Goal: Task Accomplishment & Management: Use online tool/utility

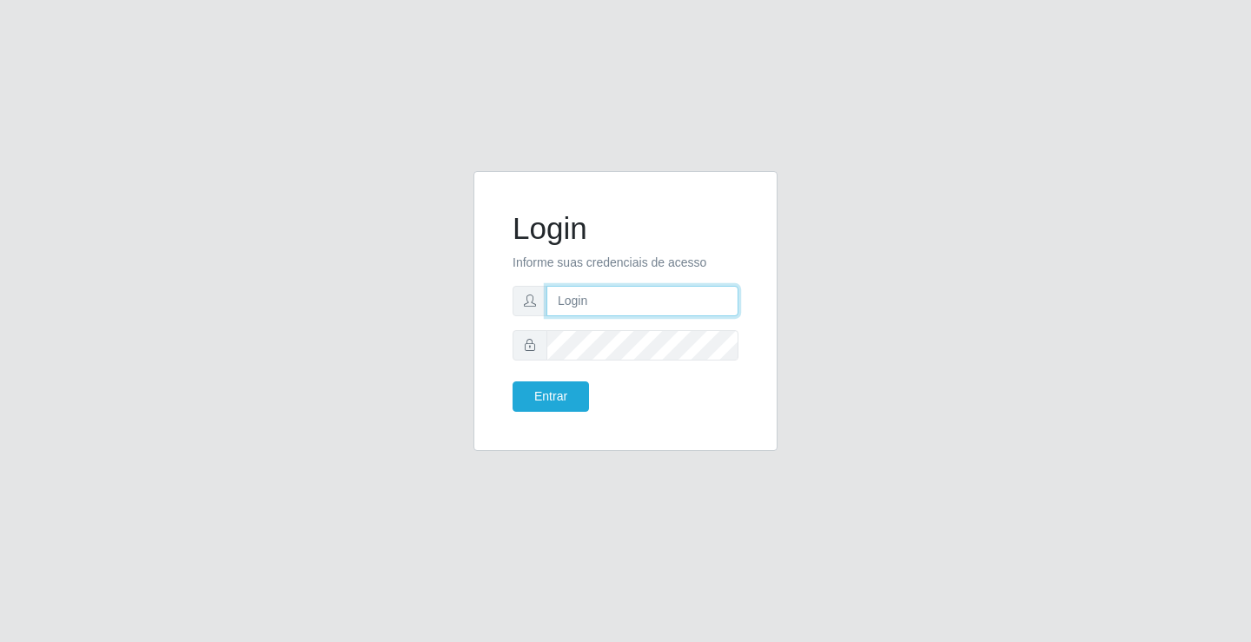
click at [598, 303] on input "text" at bounding box center [643, 301] width 192 height 30
type input "[PERSON_NAME]"
click at [513, 382] on button "Entrar" at bounding box center [551, 397] width 76 height 30
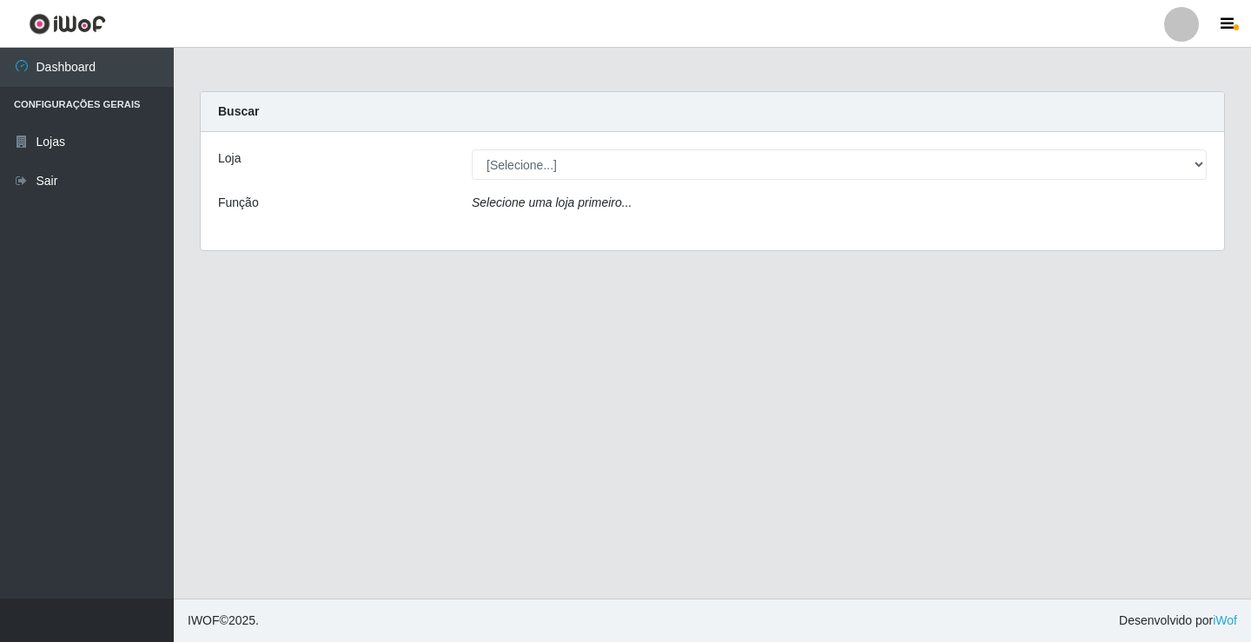
click at [646, 149] on div "Loja [Selecione...] Ideal - Conceição Função Selecione uma loja primeiro..." at bounding box center [713, 191] width 1024 height 118
click at [647, 184] on div "Loja [Selecione...] Ideal - Conceição Função Selecione uma loja primeiro..." at bounding box center [713, 191] width 1024 height 118
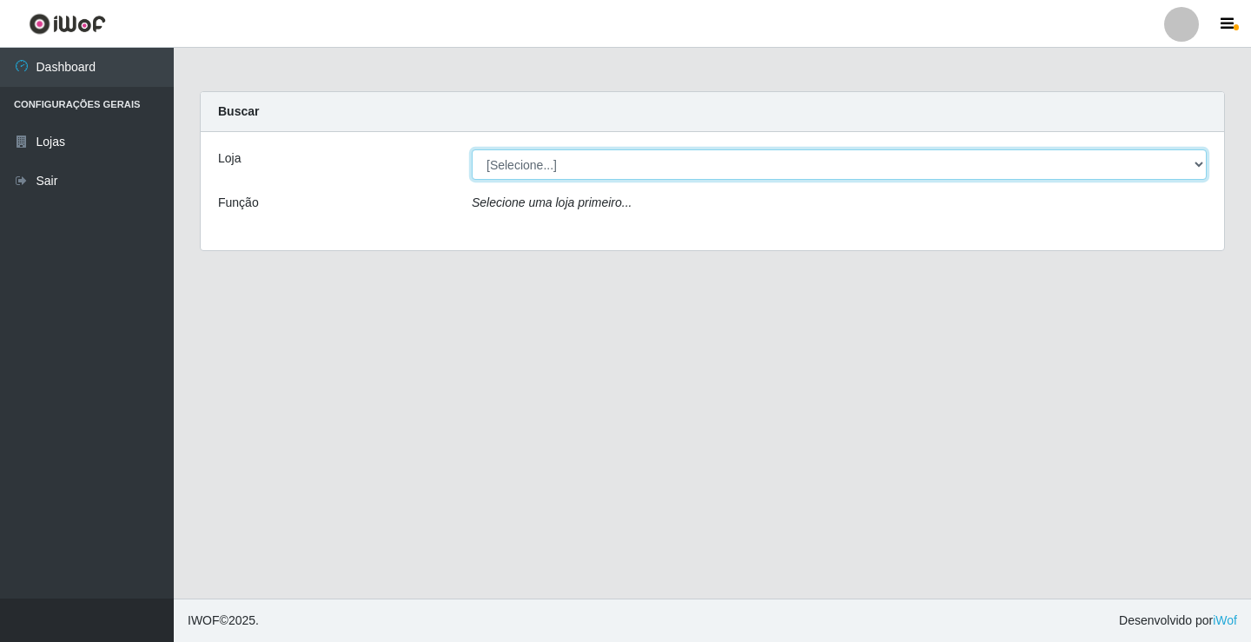
click at [653, 164] on select "[Selecione...] Ideal - Conceição" at bounding box center [839, 164] width 735 height 30
select select "231"
click at [472, 149] on select "[Selecione...] Ideal - Conceição" at bounding box center [839, 164] width 735 height 30
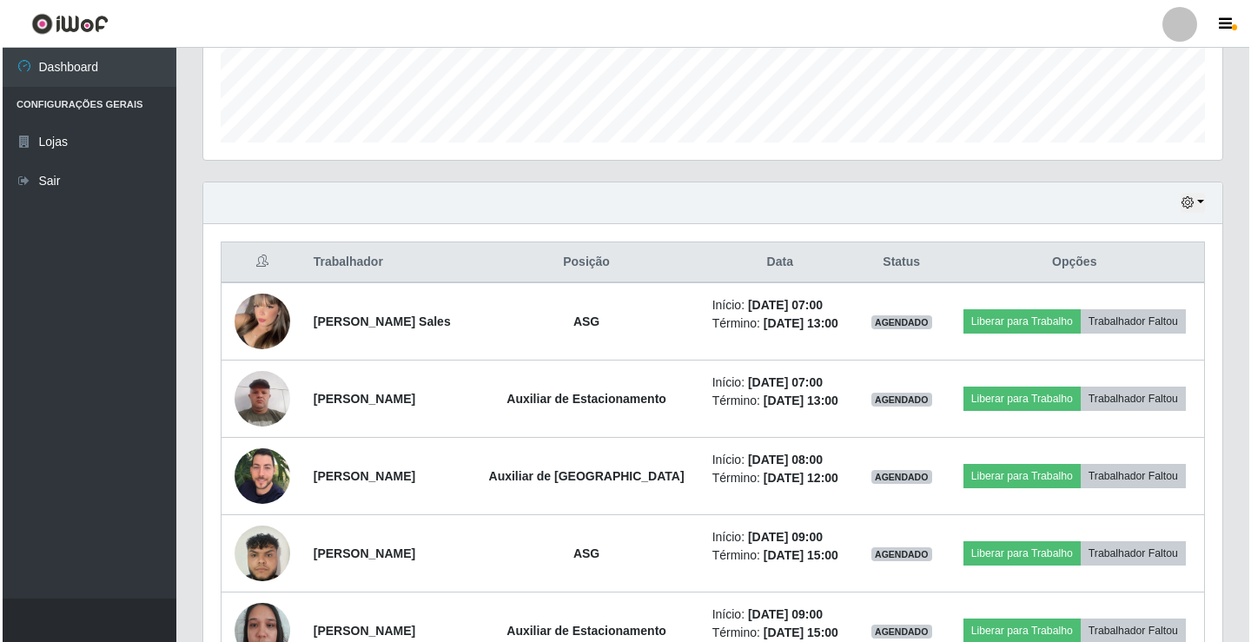
scroll to position [521, 0]
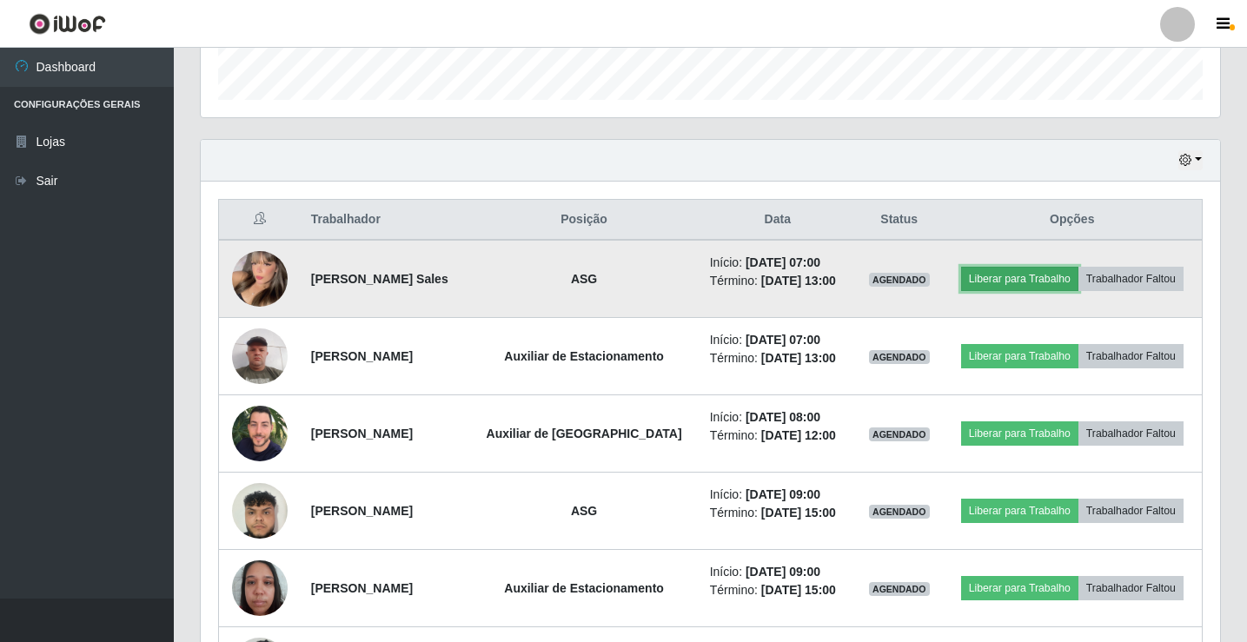
click at [1032, 285] on button "Liberar para Trabalho" at bounding box center [1019, 279] width 117 height 24
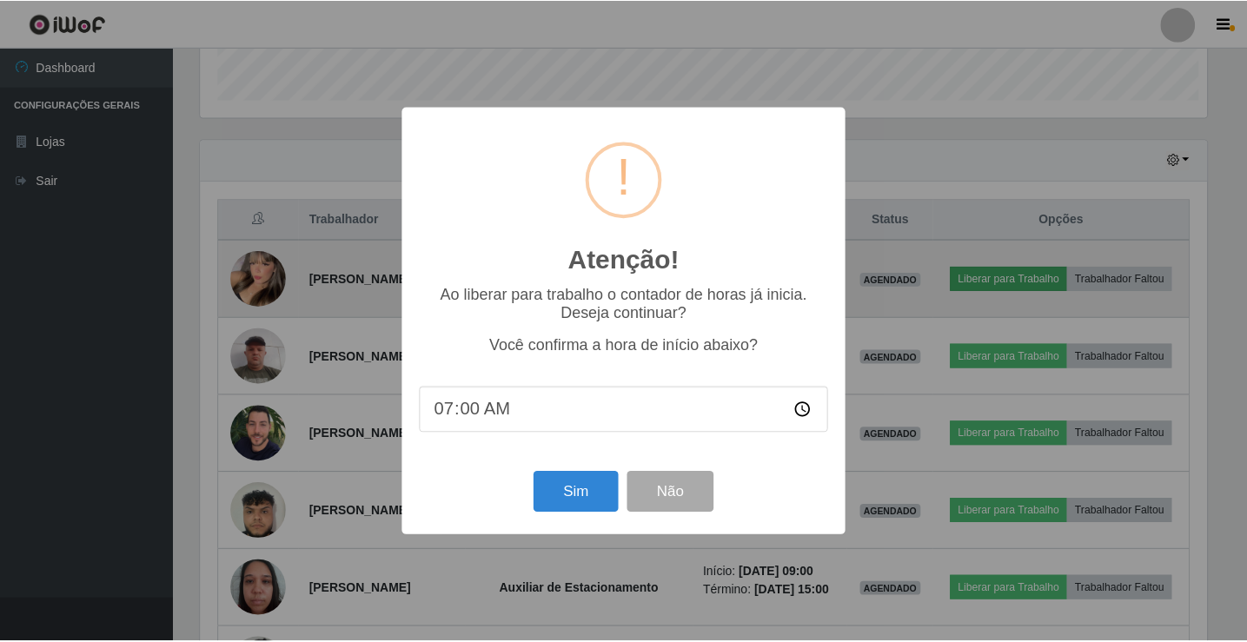
scroll to position [361, 1011]
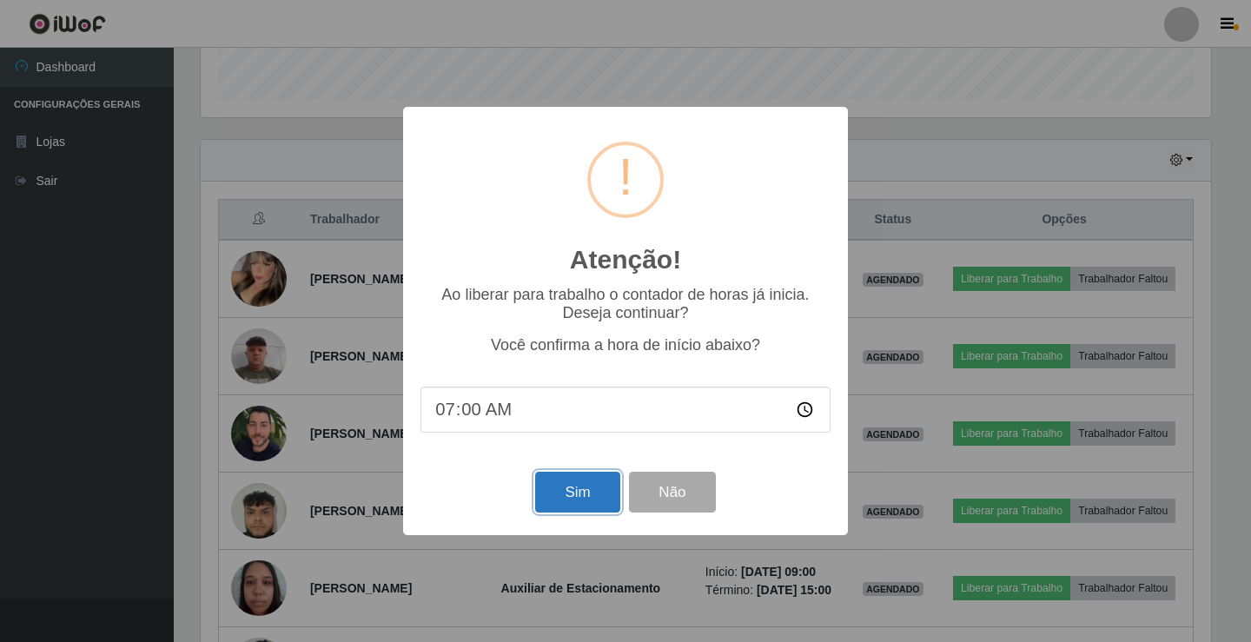
click at [566, 505] on button "Sim" at bounding box center [577, 492] width 84 height 41
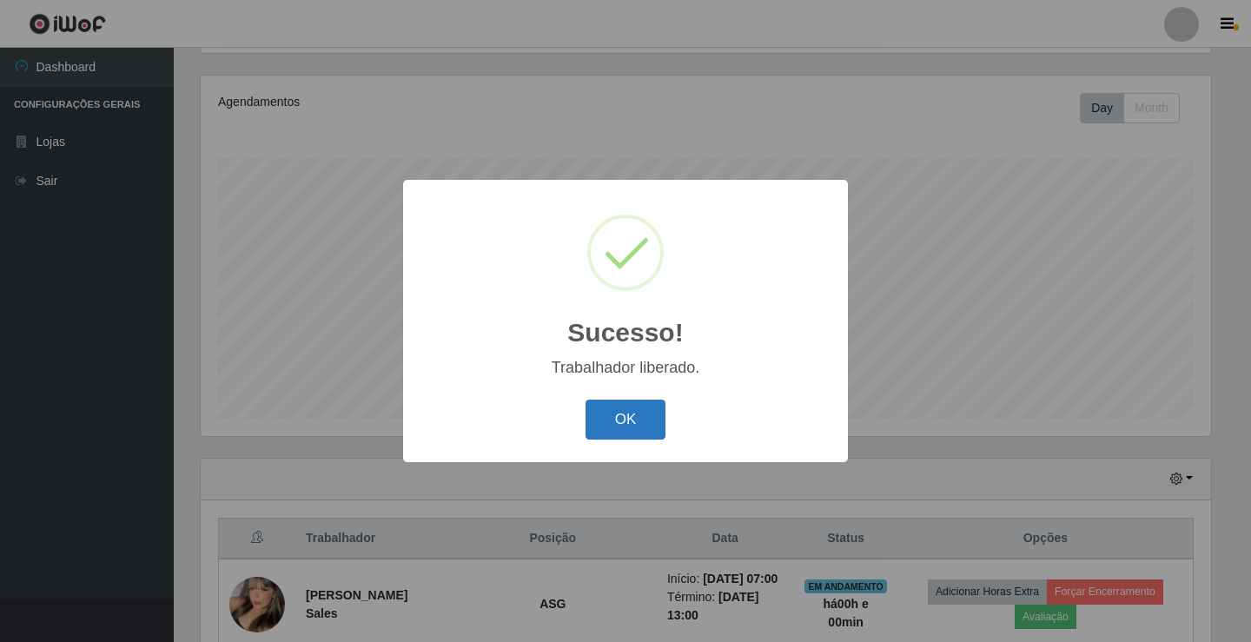
click at [614, 432] on button "OK" at bounding box center [626, 420] width 81 height 41
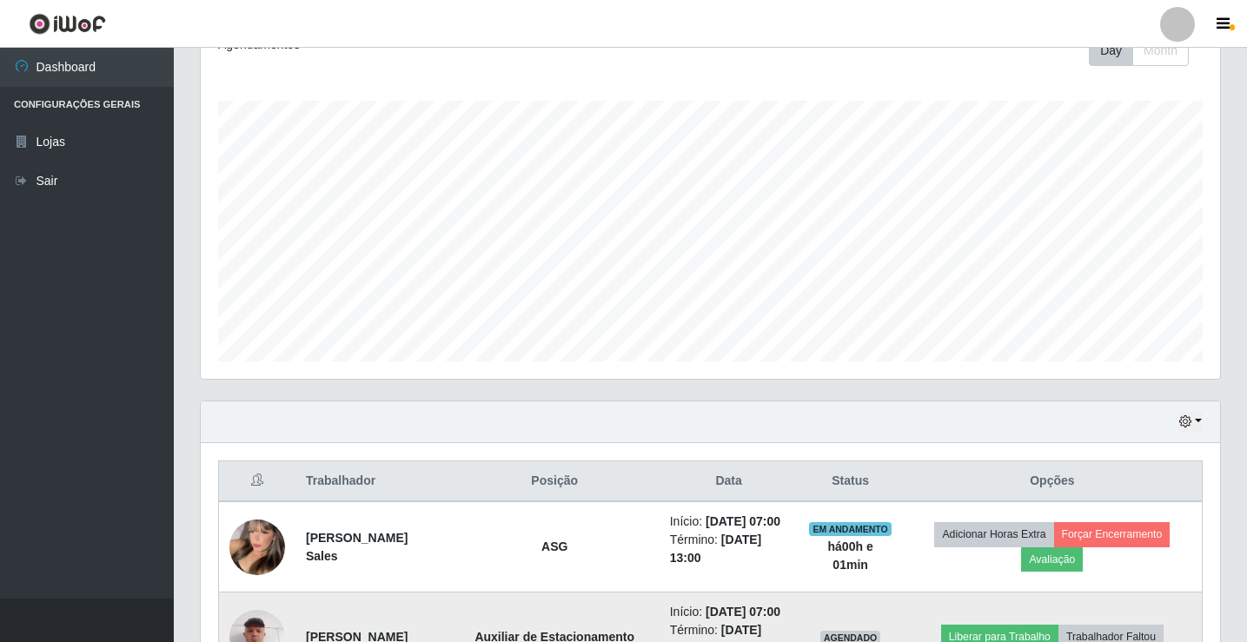
scroll to position [376, 0]
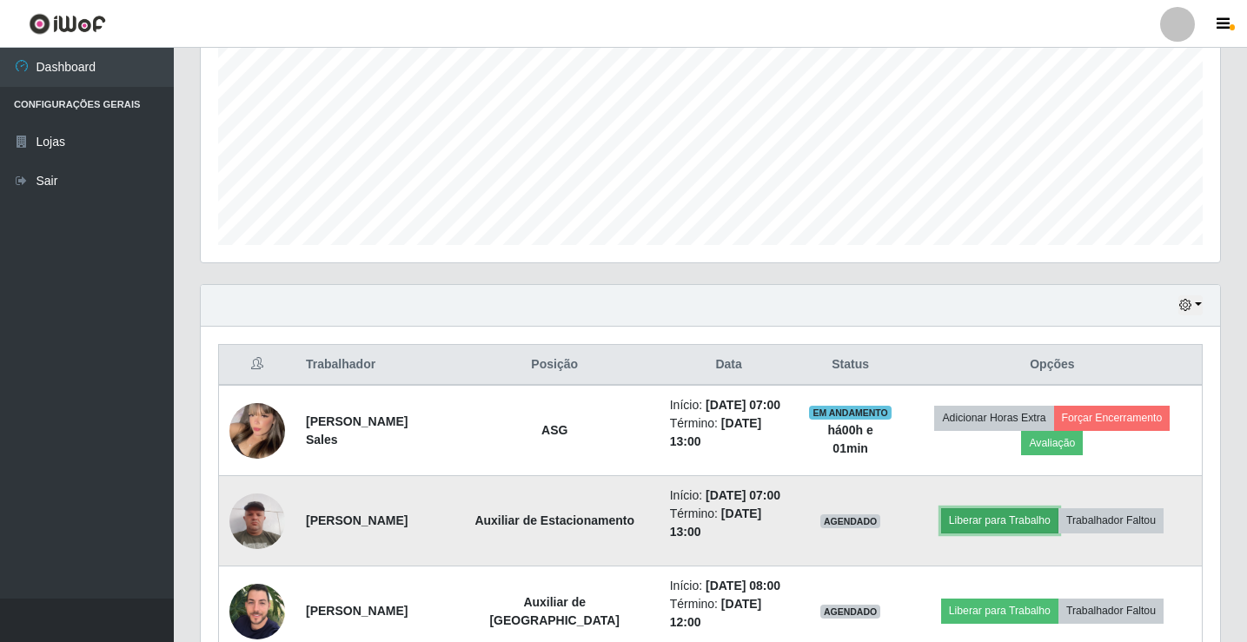
click at [990, 517] on button "Liberar para Trabalho" at bounding box center [999, 520] width 117 height 24
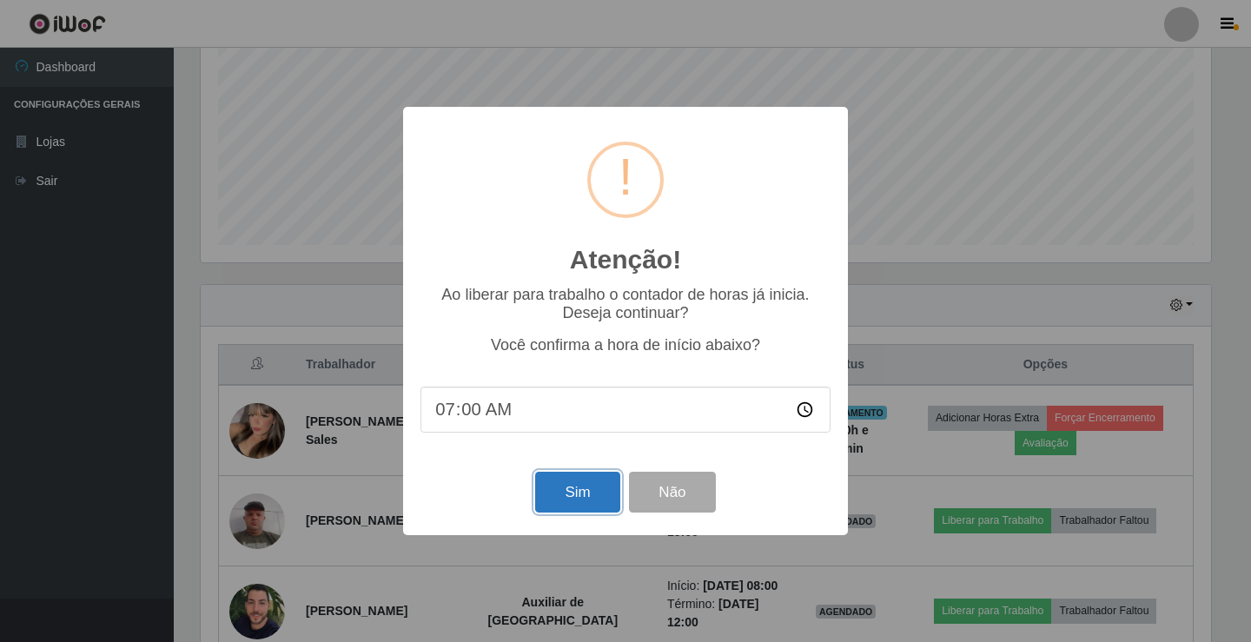
click at [577, 510] on button "Sim" at bounding box center [577, 492] width 84 height 41
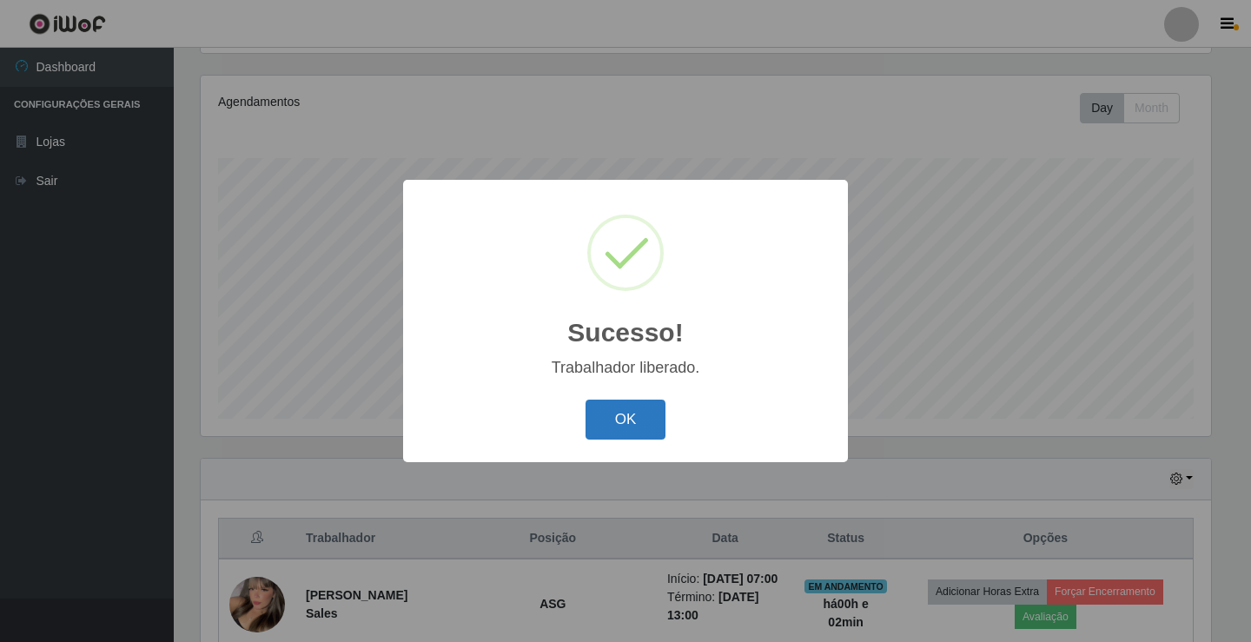
click at [634, 419] on button "OK" at bounding box center [626, 420] width 81 height 41
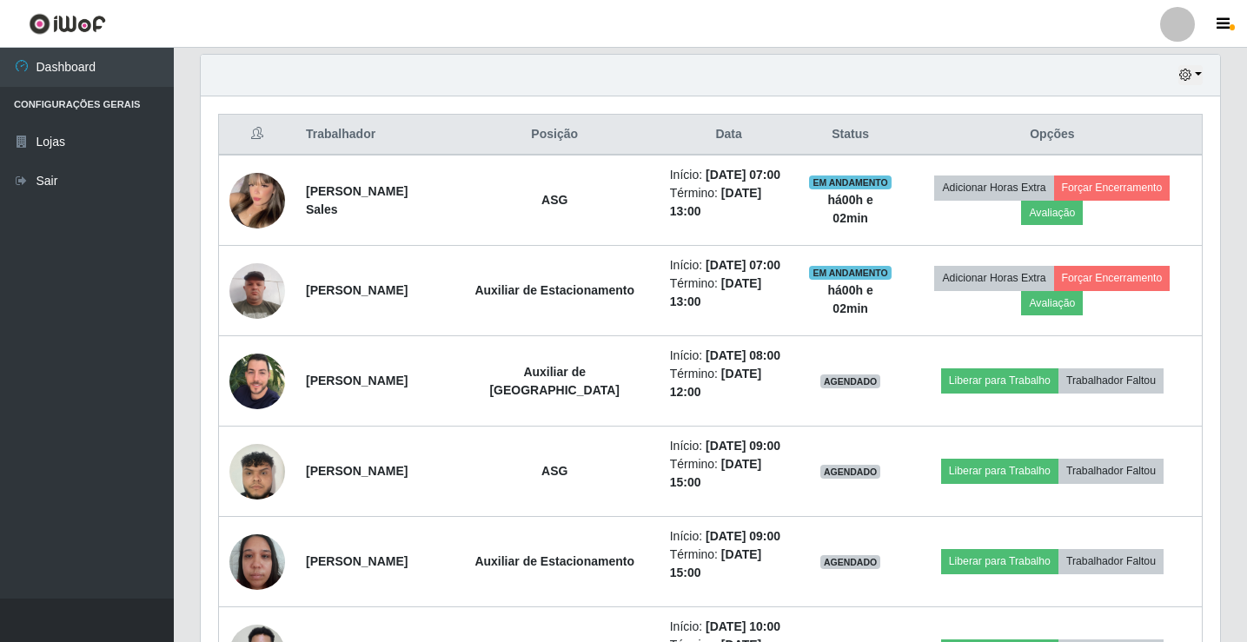
scroll to position [637, 0]
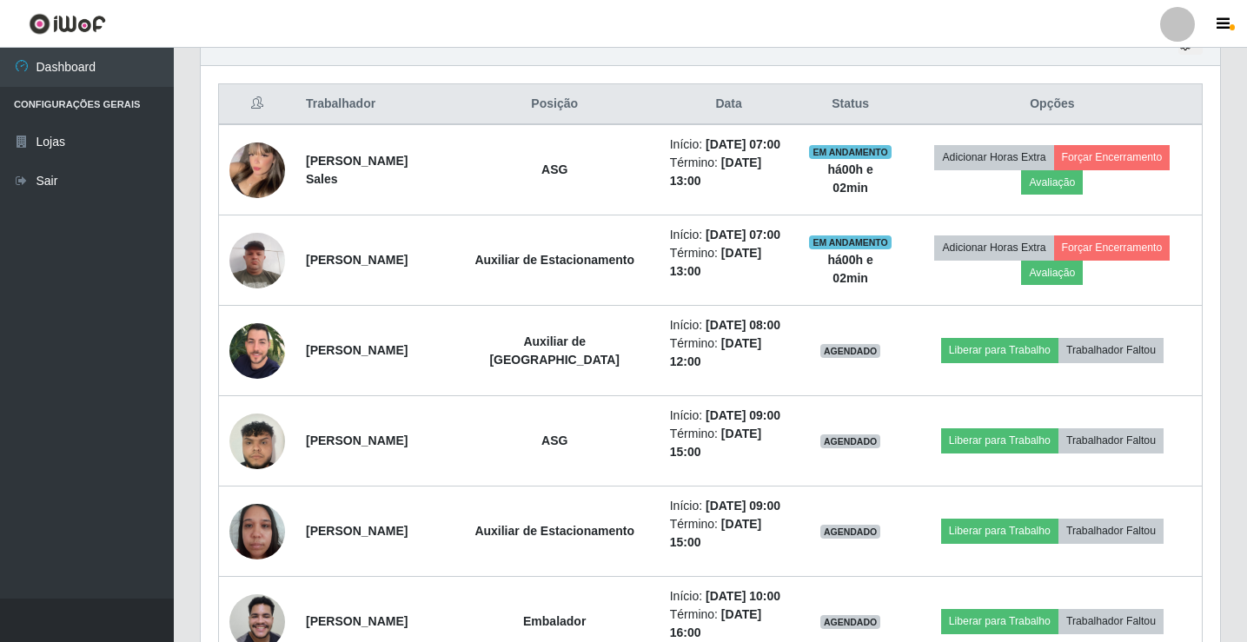
click at [1177, 27] on div at bounding box center [1177, 24] width 35 height 35
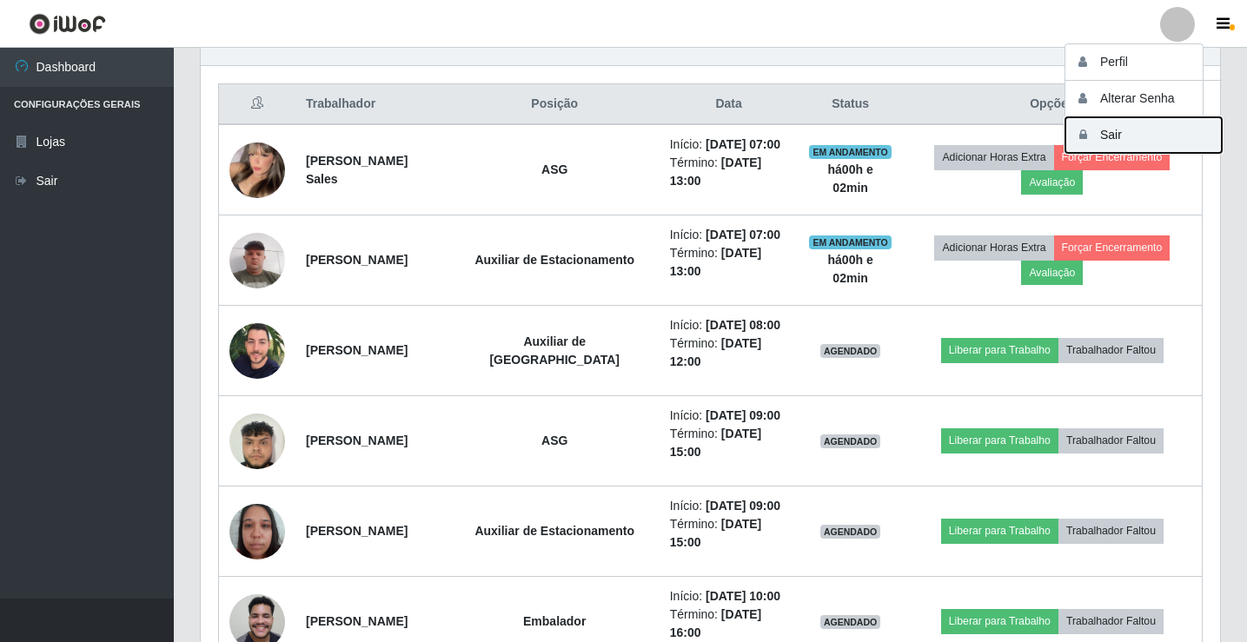
click at [1155, 129] on button "Sair" at bounding box center [1143, 135] width 156 height 36
